Goal: Information Seeking & Learning: Learn about a topic

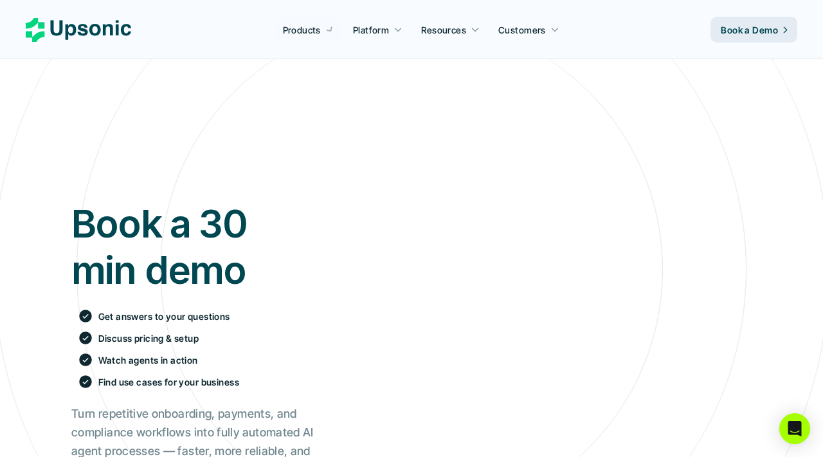
click at [486, 57] on nav "Products Platform Resources Customers Book a Demo" at bounding box center [411, 29] width 823 height 59
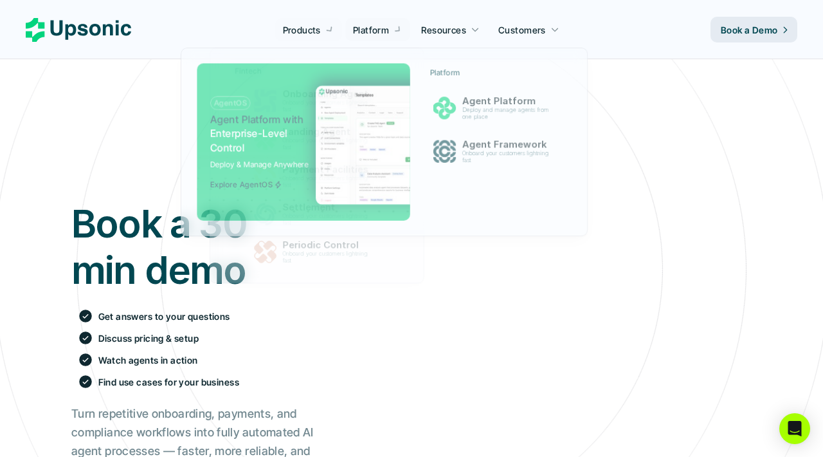
click at [370, 32] on p "Platform" at bounding box center [371, 30] width 36 height 14
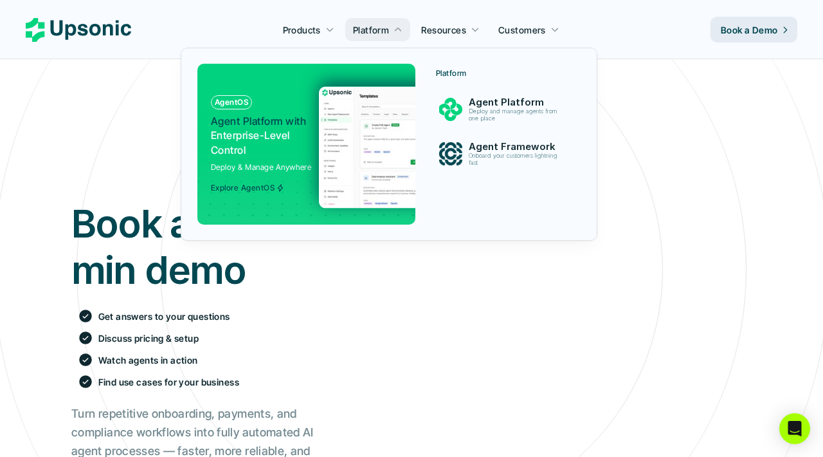
click at [329, 105] on img at bounding box center [444, 147] width 250 height 122
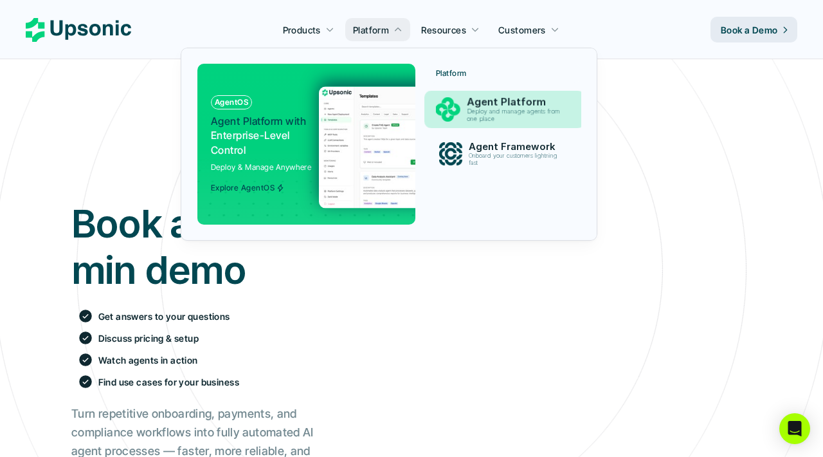
click at [442, 107] on img at bounding box center [448, 110] width 24 height 24
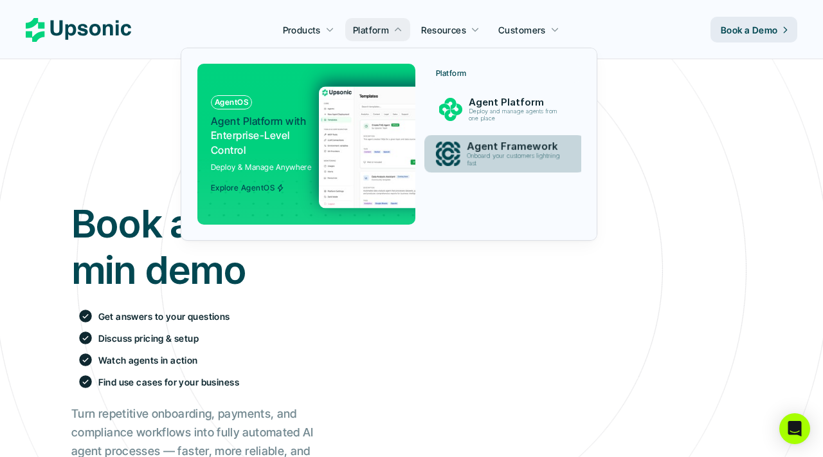
click at [445, 167] on link "Agent Framework Onboard your customers lightning fast" at bounding box center [504, 154] width 160 height 38
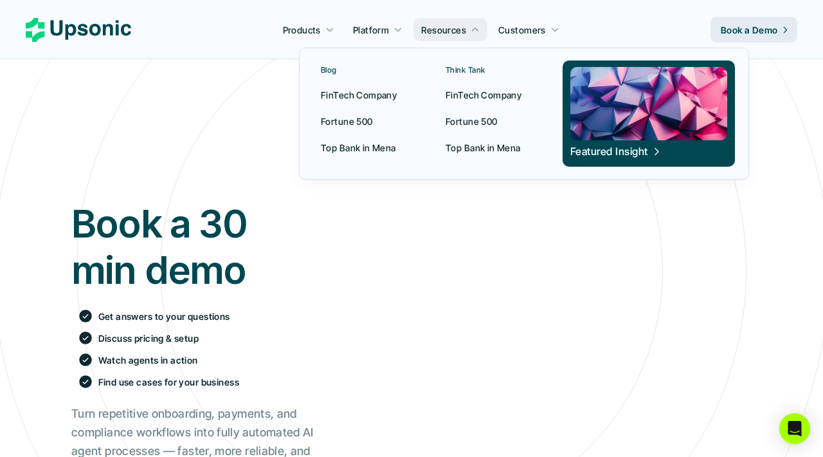
click at [455, 88] on p "FinTech Company" at bounding box center [484, 95] width 76 height 14
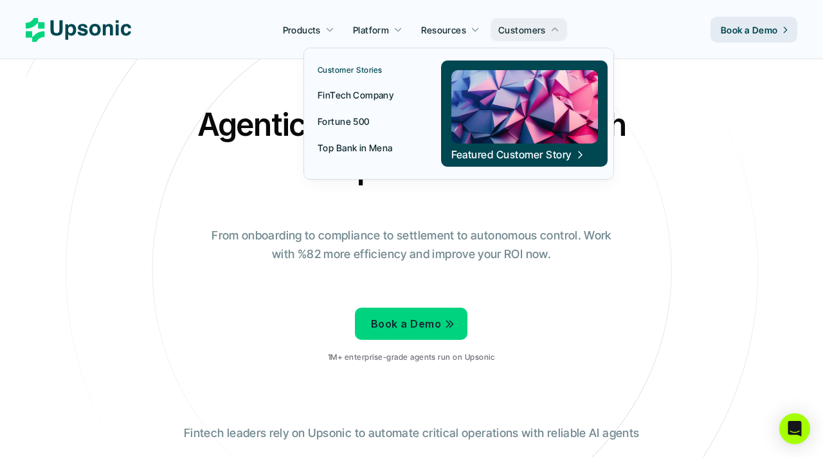
click at [378, 91] on p "FinTech Company" at bounding box center [356, 95] width 76 height 14
click at [360, 83] on link "FinTech Company" at bounding box center [364, 94] width 109 height 23
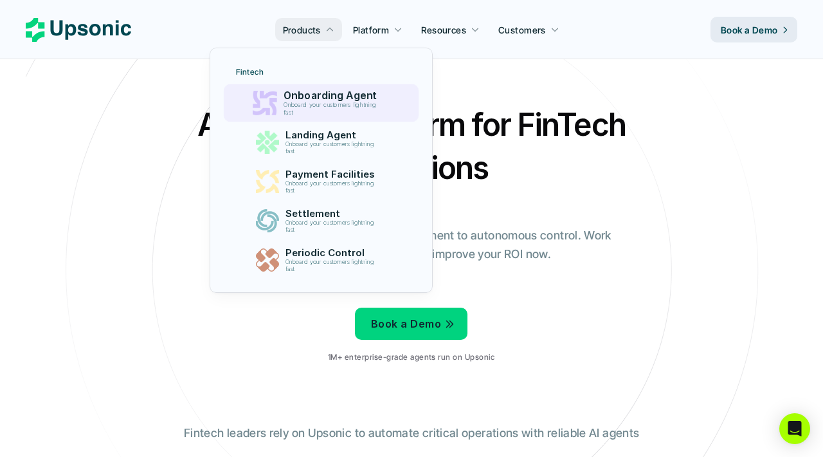
click at [302, 103] on p "Onboard your customers lightning fast" at bounding box center [332, 109] width 98 height 15
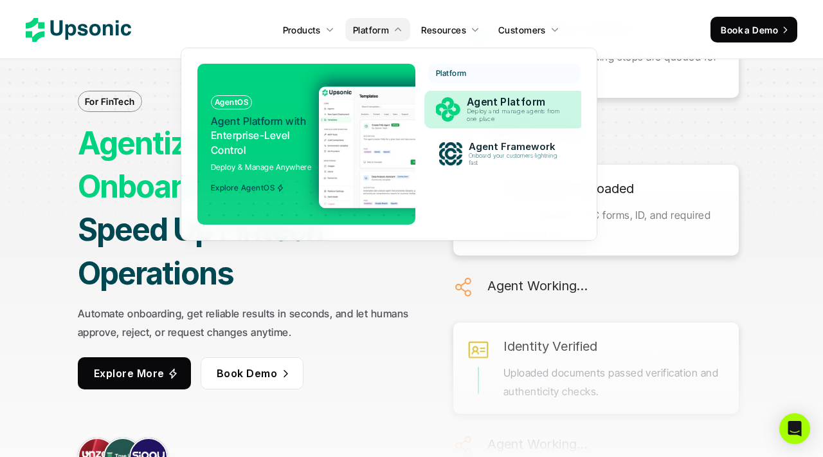
click at [452, 117] on img at bounding box center [448, 110] width 24 height 24
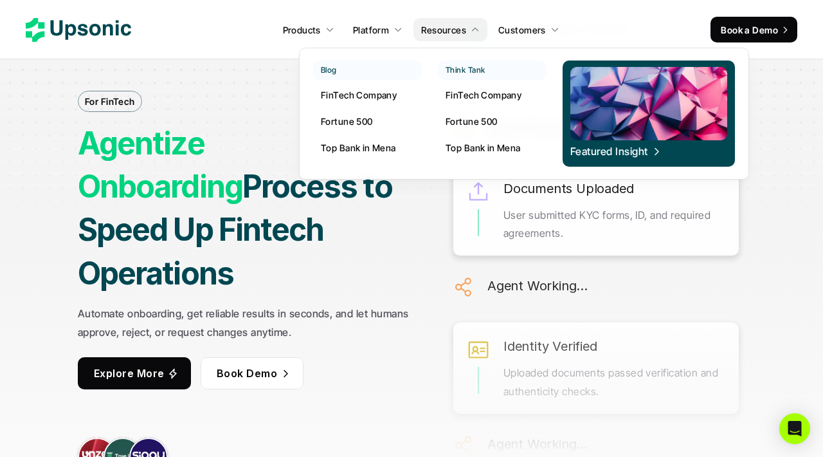
click at [471, 101] on p "FinTech Company" at bounding box center [484, 95] width 76 height 14
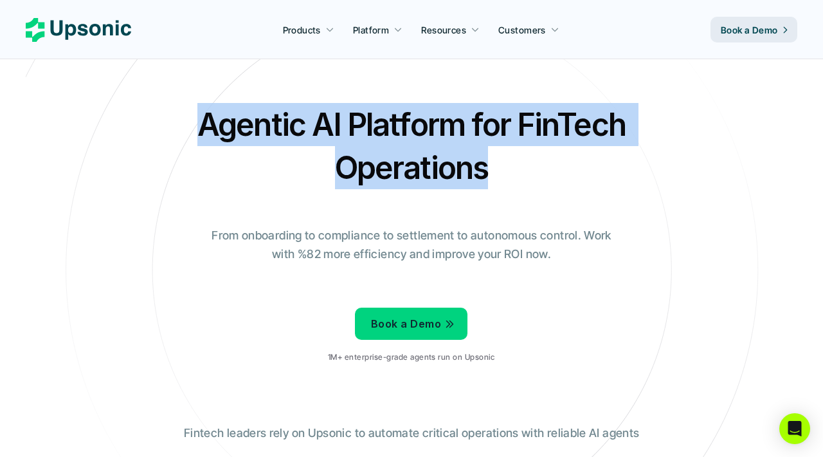
drag, startPoint x: 209, startPoint y: 128, endPoint x: 504, endPoint y: 203, distance: 304.6
click at [502, 203] on div "Agentic AI Platform for FinTech Operations From onboarding to compliance to set…" at bounding box center [411, 238] width 752 height 270
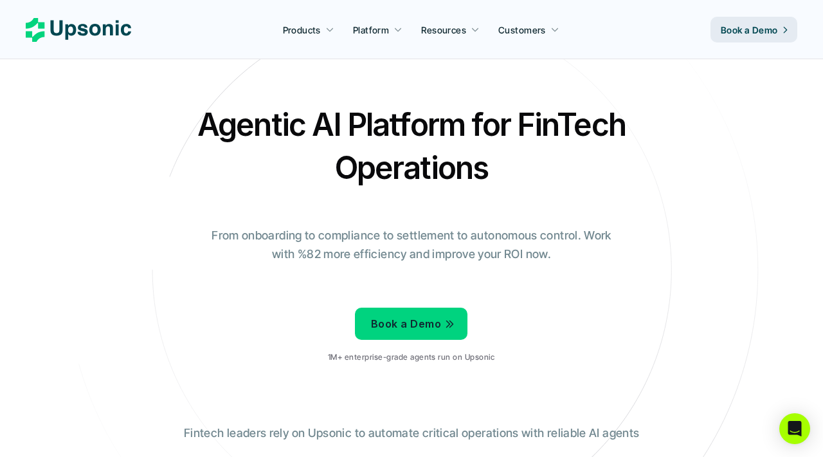
drag, startPoint x: 329, startPoint y: 238, endPoint x: 405, endPoint y: 168, distance: 103.3
click at [405, 168] on div "Agentic AI Platform for FinTech Operations From onboarding to compliance to set…" at bounding box center [411, 238] width 752 height 270
